Goal: Contribute content

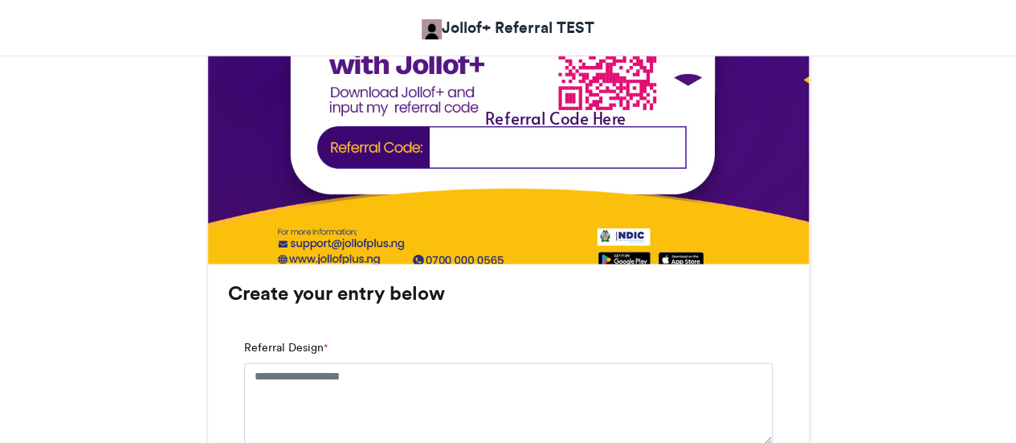
scroll to position [1018, 0]
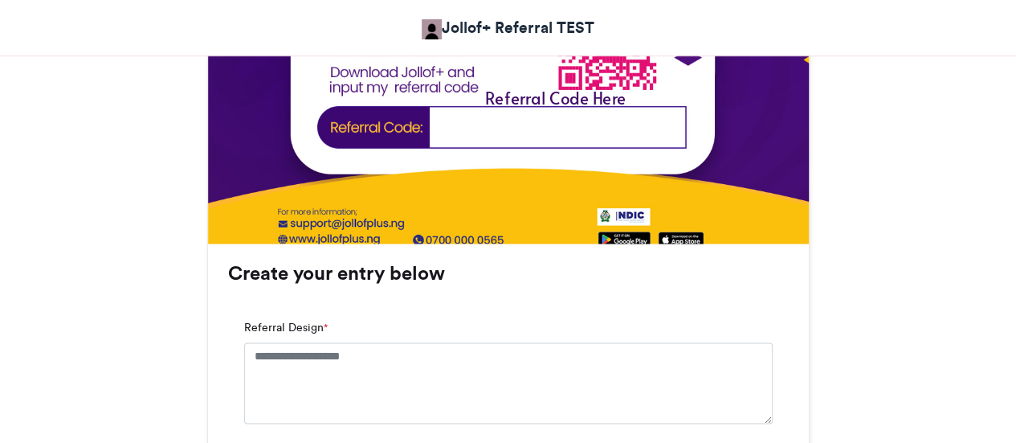
click at [689, 378] on textarea "Referral Design *" at bounding box center [508, 382] width 529 height 80
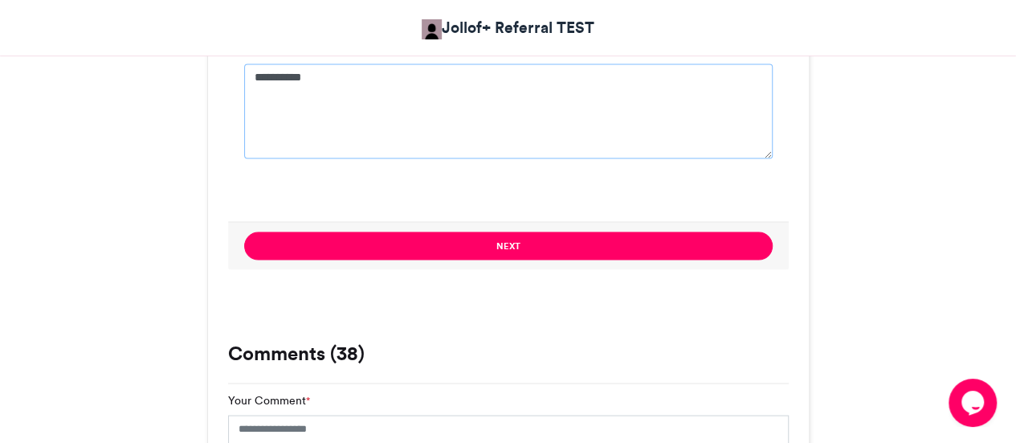
scroll to position [1301, 0]
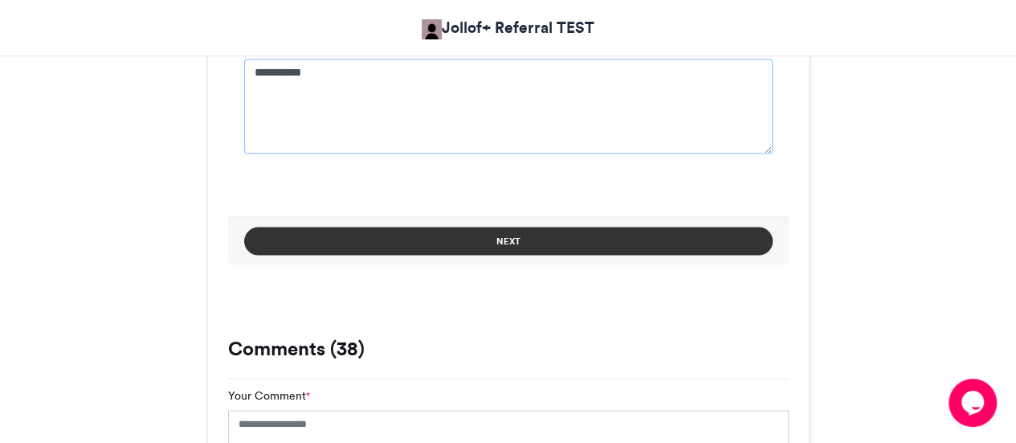
type textarea "**********"
click at [647, 249] on button "Next" at bounding box center [508, 241] width 529 height 28
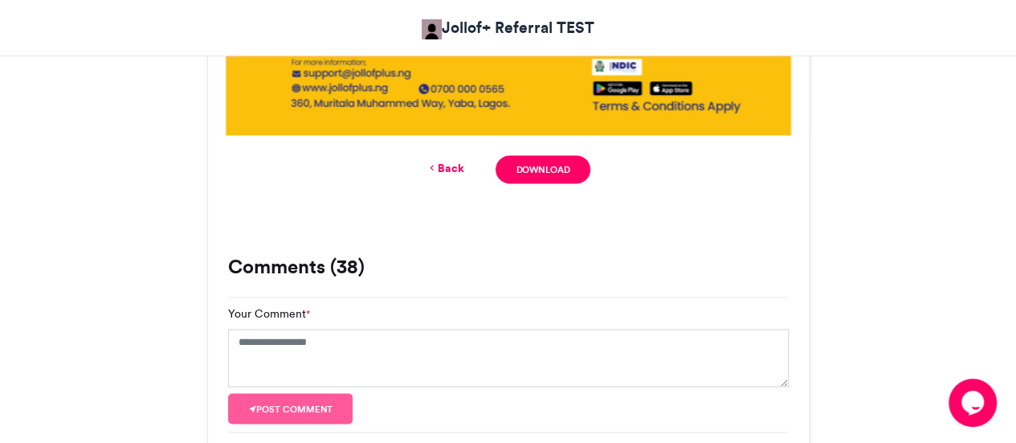
scroll to position [1103, 0]
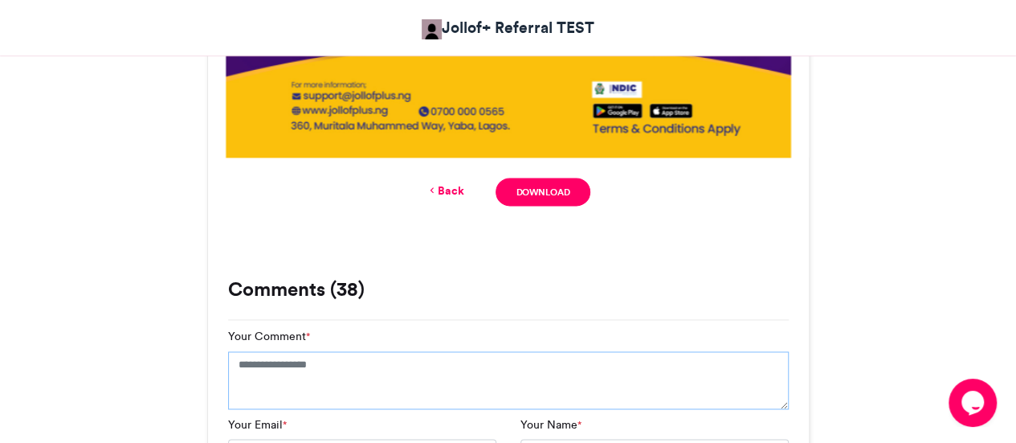
click at [580, 378] on textarea "Your Comment *" at bounding box center [508, 380] width 561 height 58
type textarea "*"
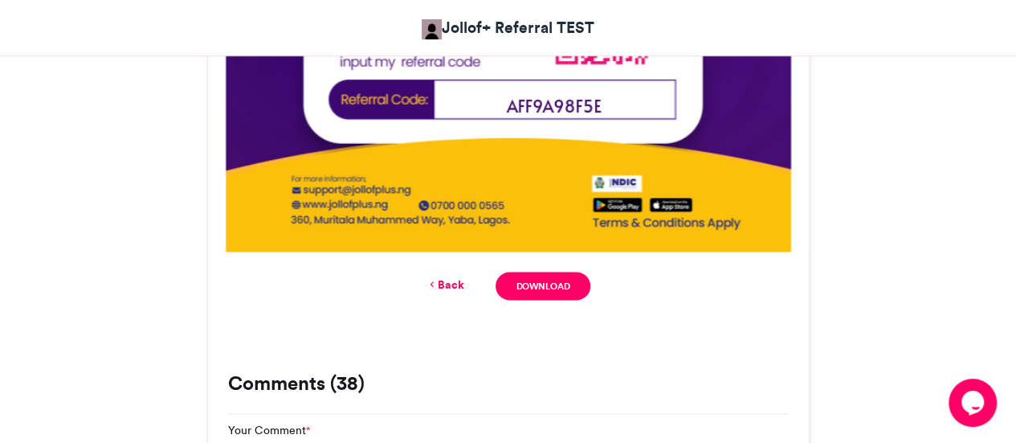
scroll to position [1005, 0]
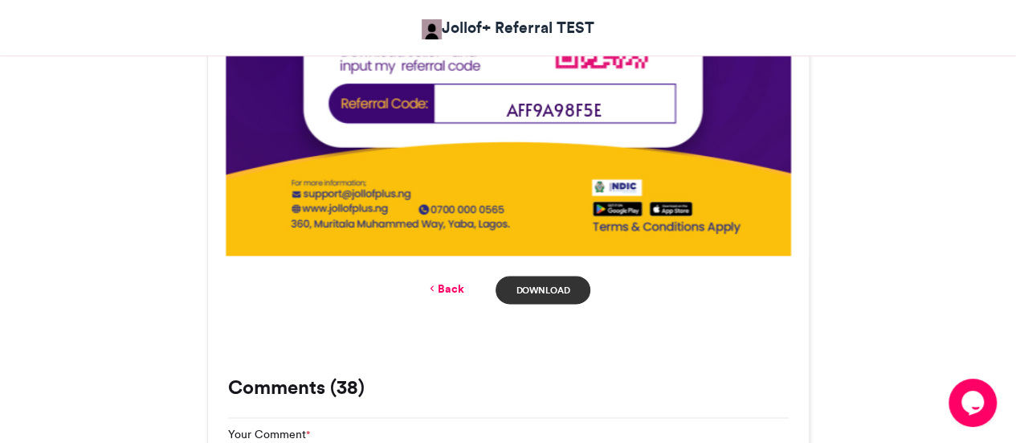
type textarea "**********"
click at [540, 280] on link "Download" at bounding box center [543, 290] width 94 height 28
